Goal: Use online tool/utility: Utilize a website feature to perform a specific function

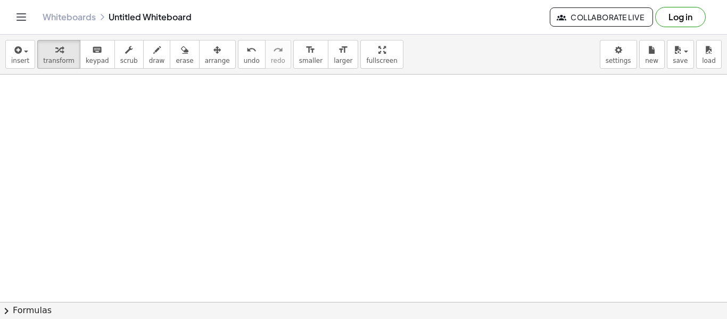
scroll to position [232, 0]
click at [17, 50] on icon "button" at bounding box center [17, 50] width 10 height 13
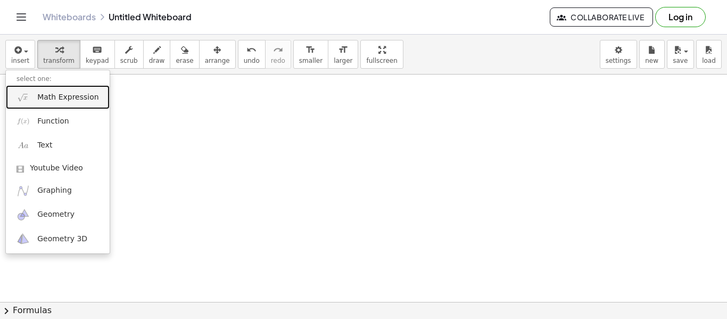
click at [61, 103] on link "Math Expression" at bounding box center [58, 97] width 104 height 24
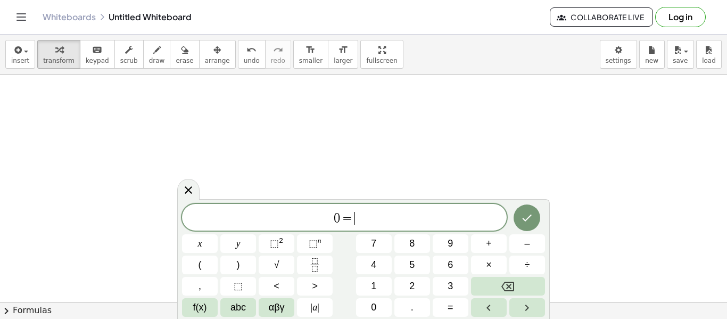
scroll to position [6, 0]
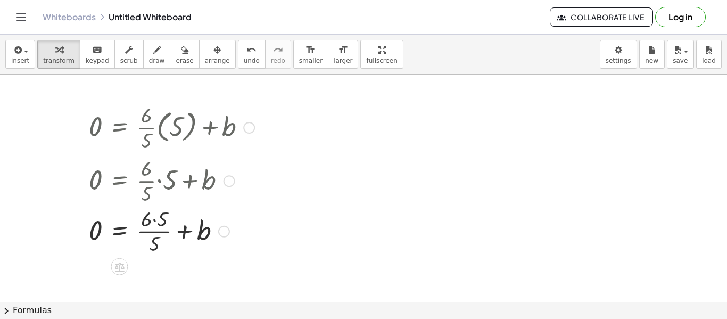
click at [156, 179] on div at bounding box center [175, 179] width 182 height 53
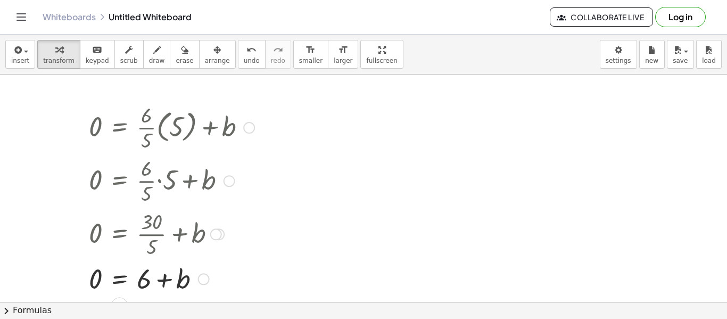
click at [120, 274] on div at bounding box center [172, 278] width 176 height 36
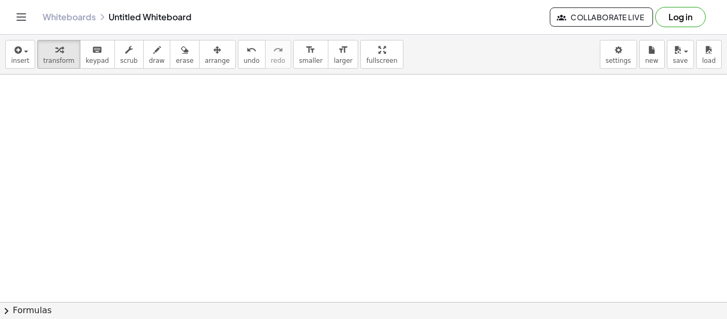
scroll to position [479, 0]
click at [12, 47] on icon "button" at bounding box center [17, 50] width 10 height 13
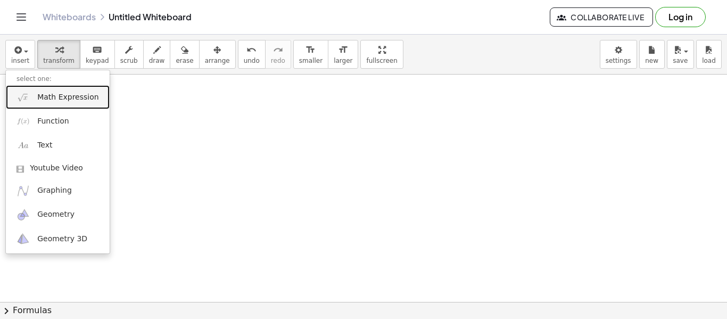
click at [50, 91] on link "Math Expression" at bounding box center [58, 97] width 104 height 24
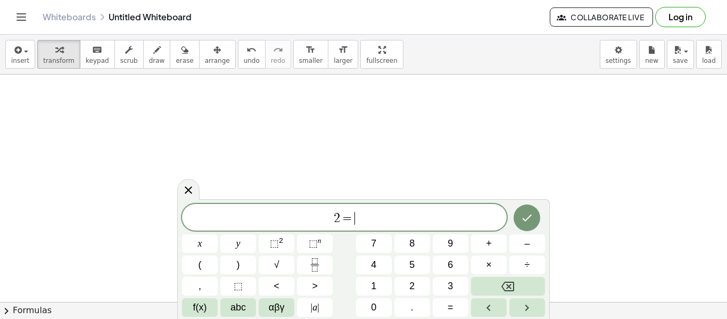
scroll to position [10, 0]
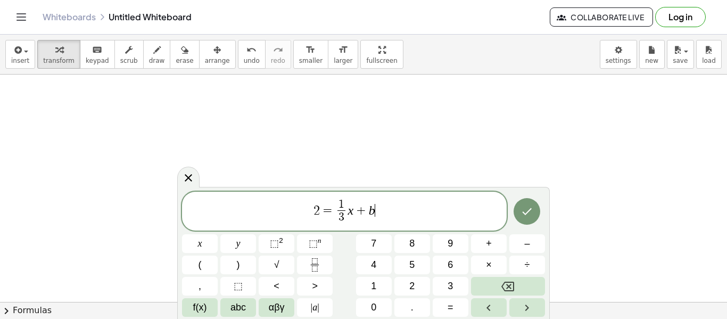
click at [354, 206] on span "+" at bounding box center [361, 210] width 15 height 13
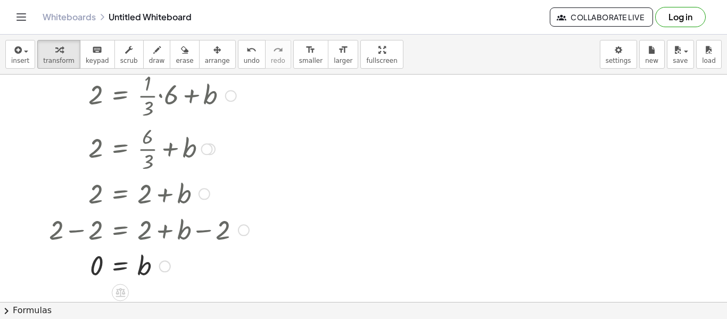
scroll to position [562, 0]
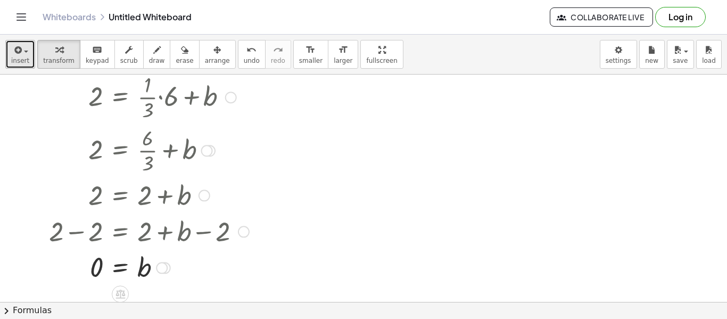
click at [12, 50] on icon "button" at bounding box center [17, 50] width 10 height 13
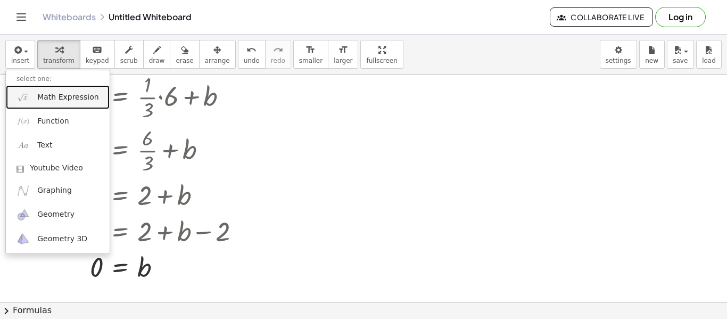
click at [54, 102] on span "Math Expression" at bounding box center [67, 97] width 61 height 11
